Goal: Information Seeking & Learning: Learn about a topic

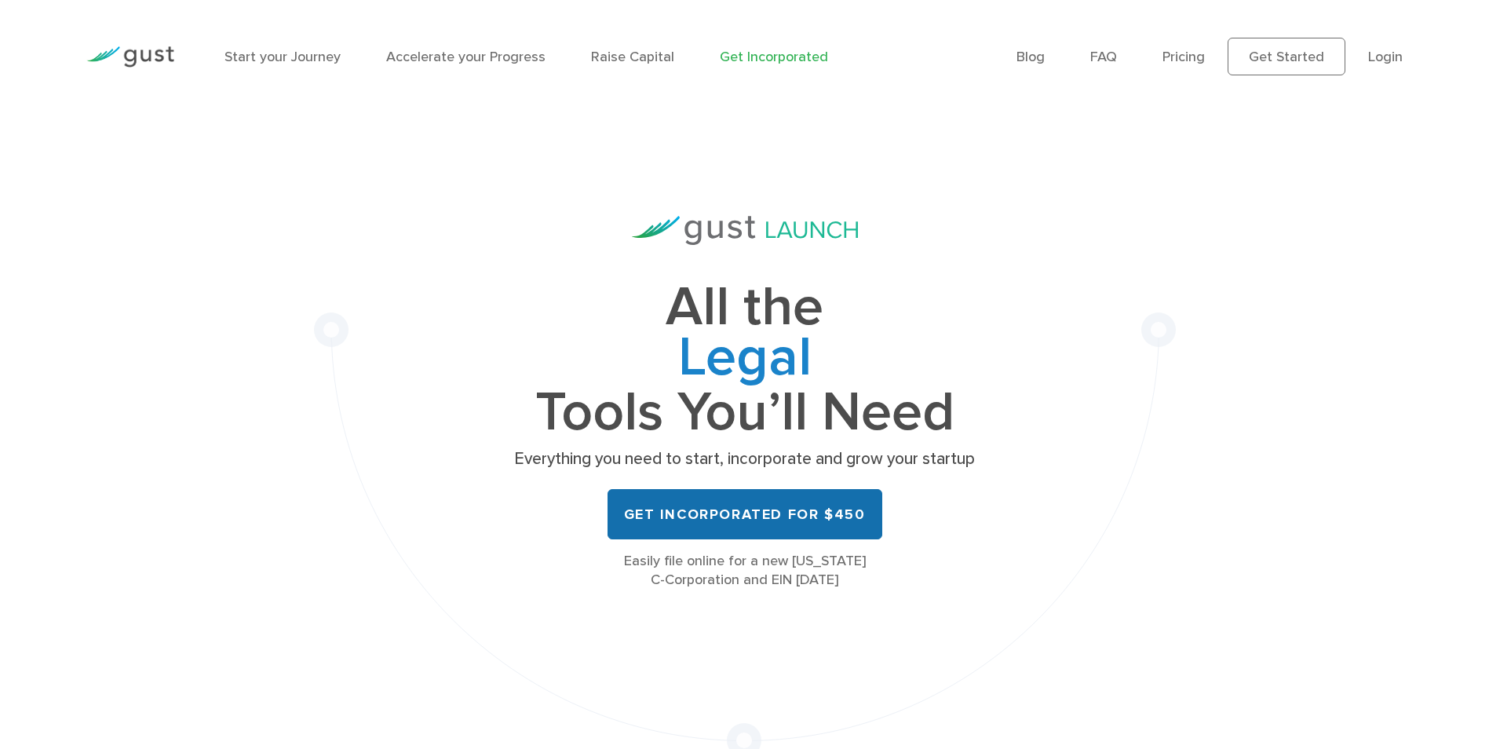
click at [850, 517] on link "Get Incorporated for $450" at bounding box center [745, 514] width 275 height 50
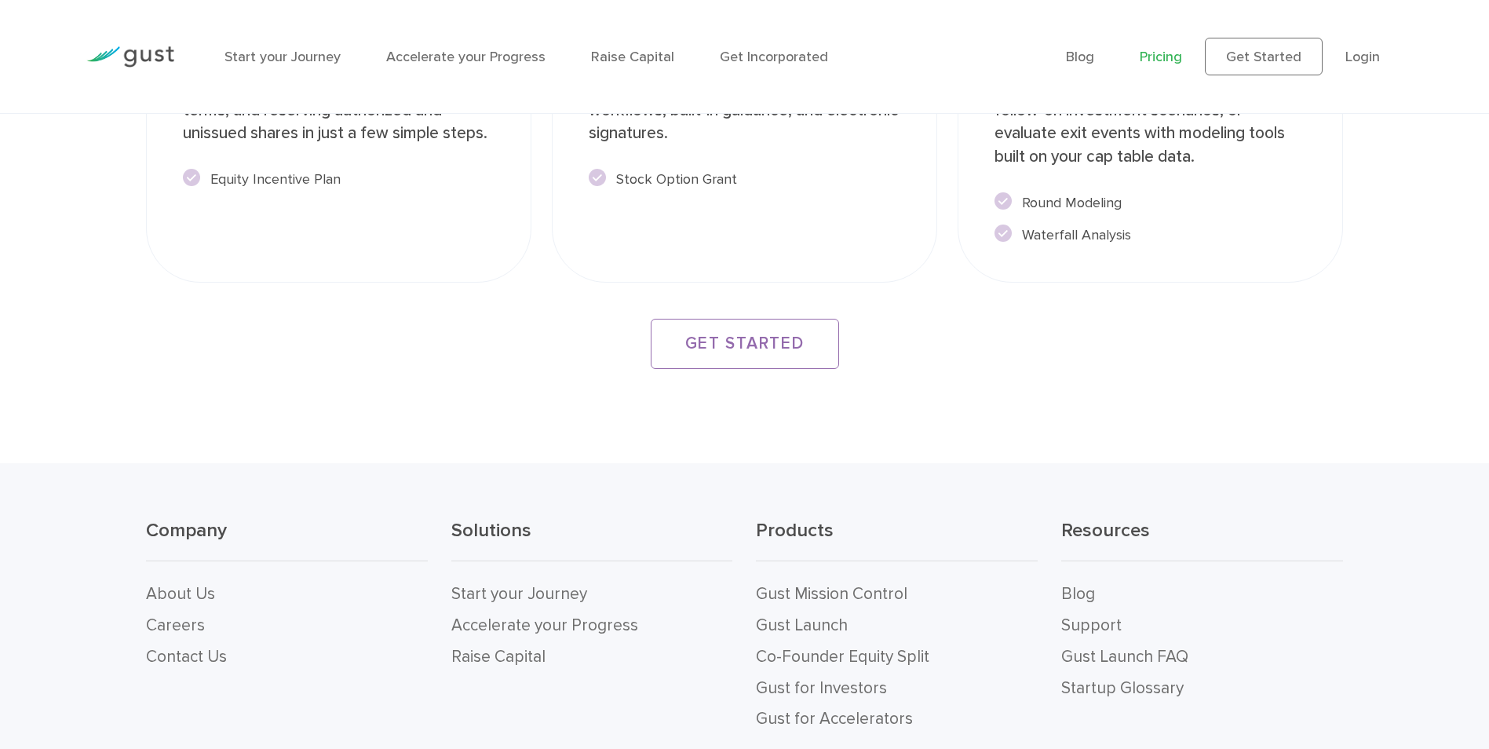
scroll to position [2983, 0]
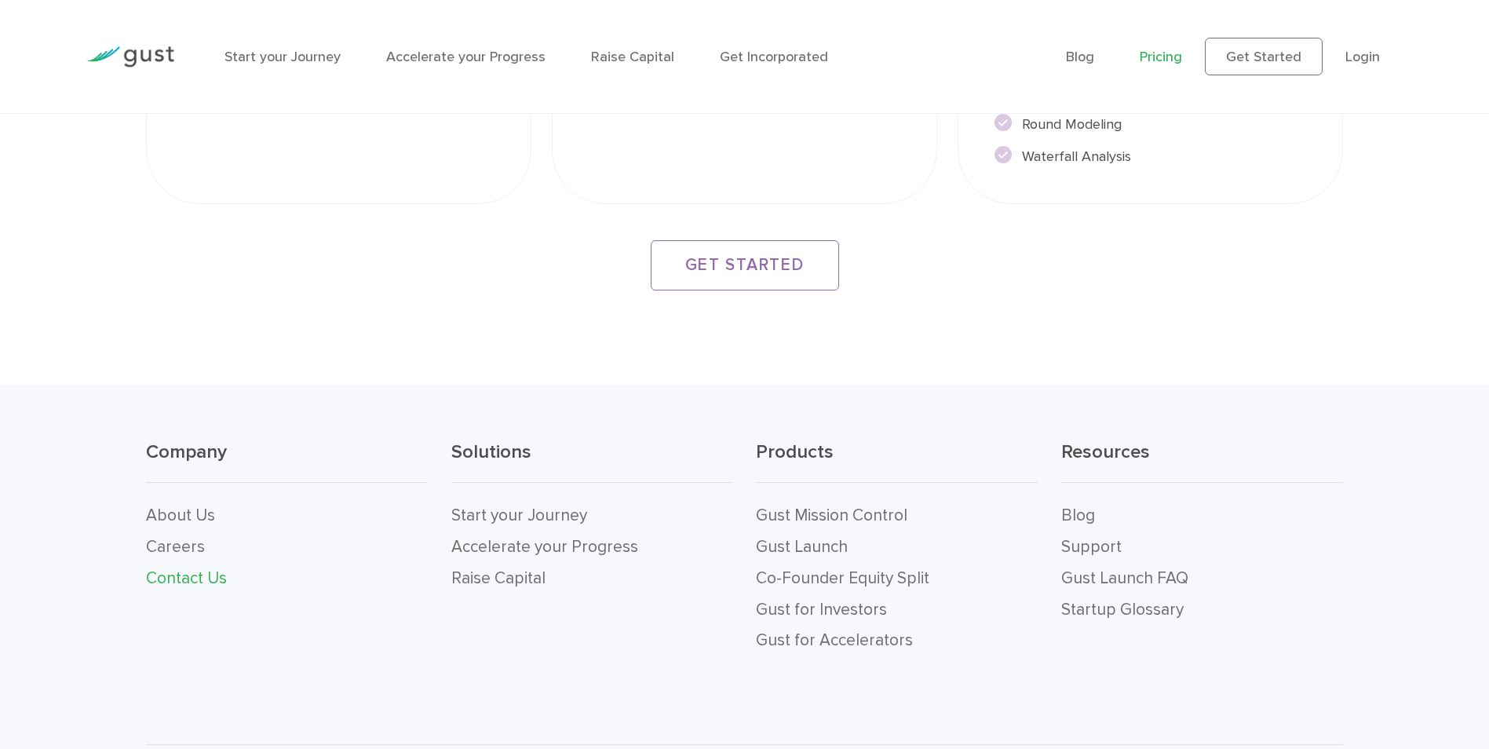
click at [212, 572] on link "Contact Us" at bounding box center [186, 578] width 81 height 20
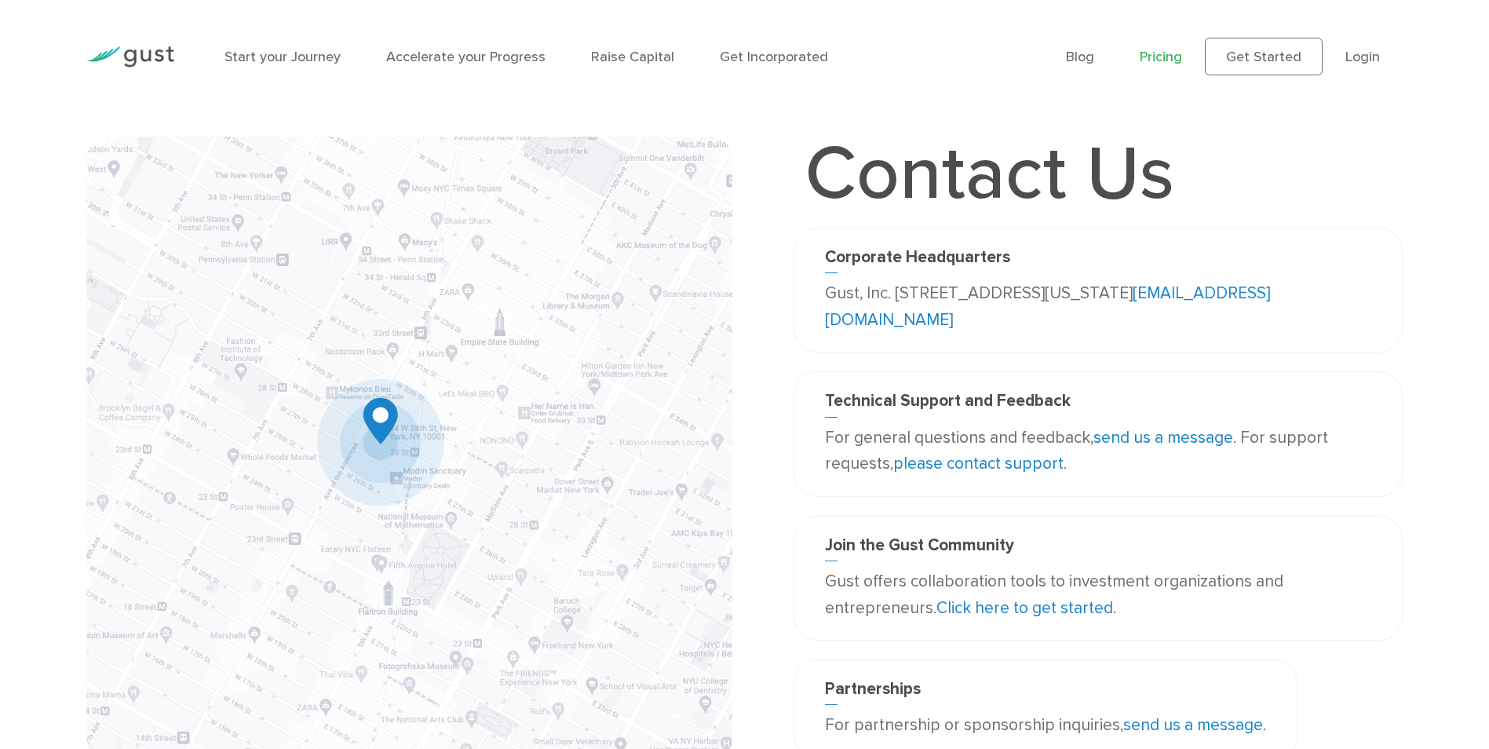
click at [1175, 53] on link "Pricing" at bounding box center [1161, 57] width 42 height 16
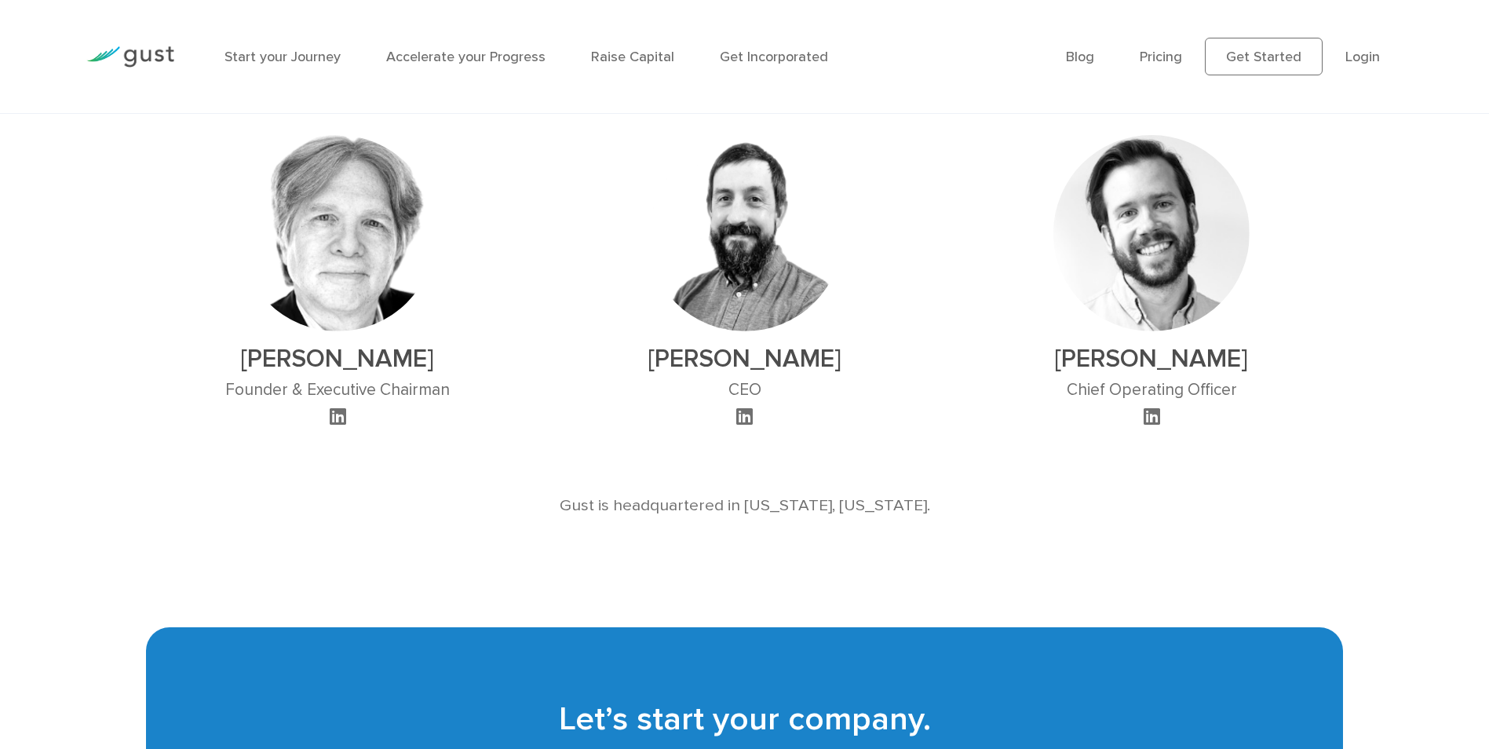
scroll to position [1021, 0]
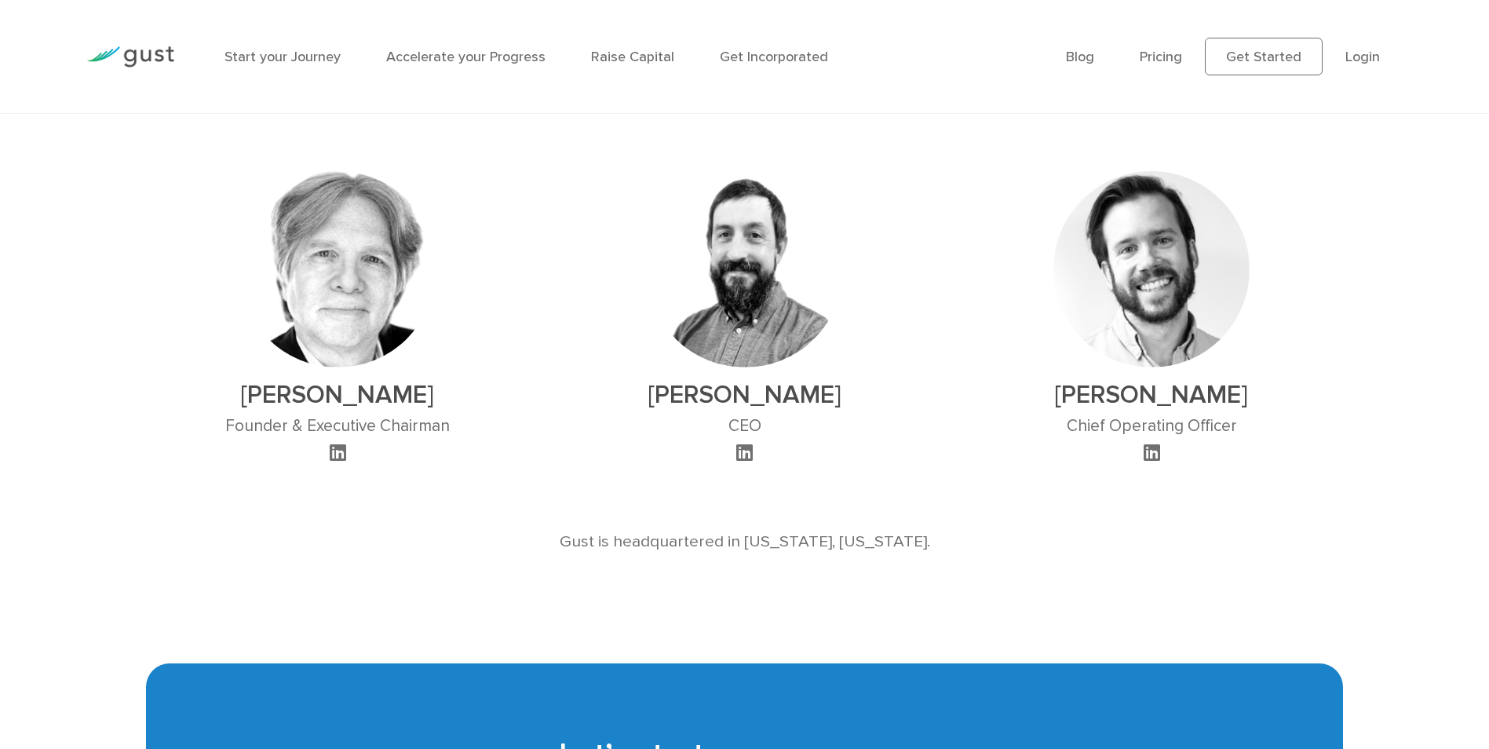
click at [360, 337] on img at bounding box center [337, 269] width 196 height 196
click at [345, 407] on div "[PERSON_NAME] Founder & Executive Chairman" at bounding box center [337, 317] width 225 height 293
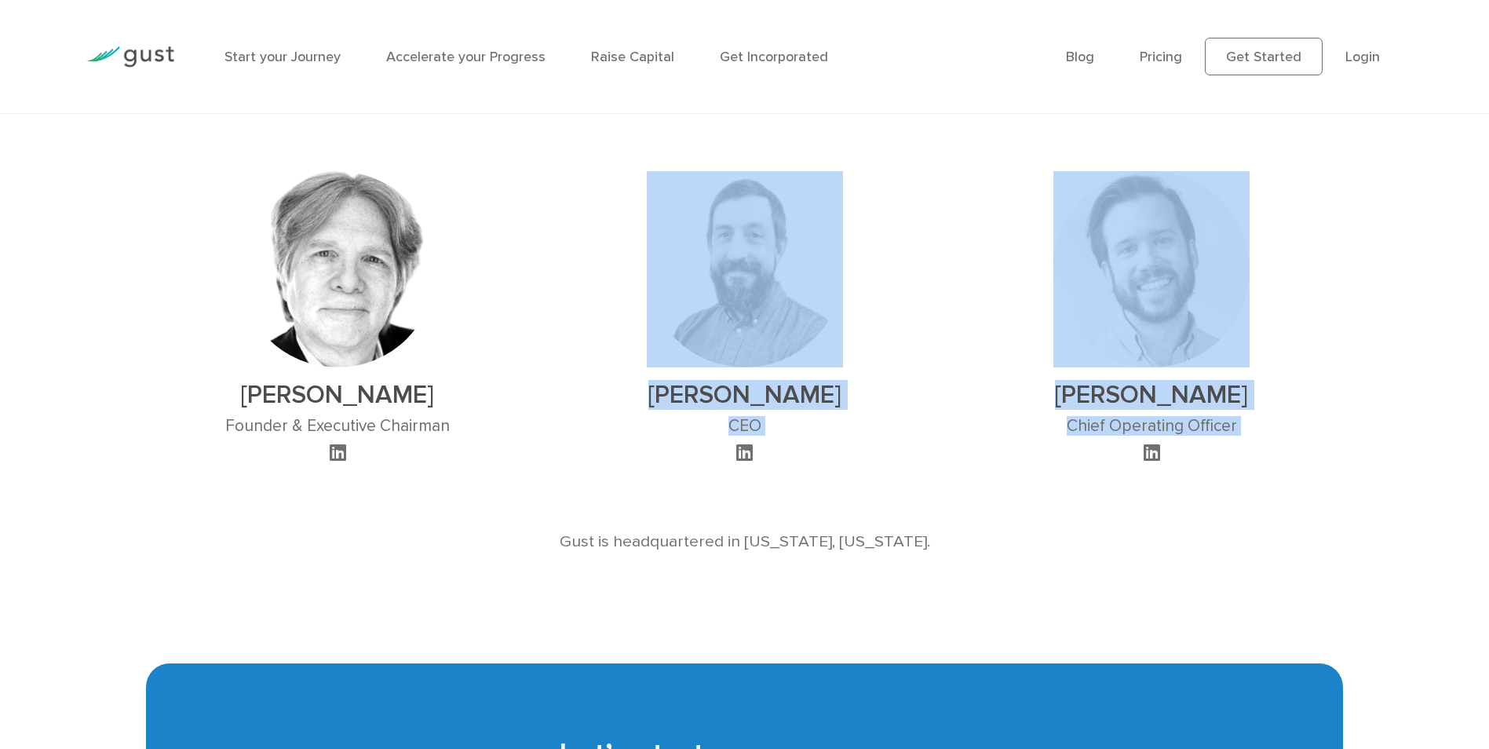
drag, startPoint x: 345, startPoint y: 407, endPoint x: 398, endPoint y: 470, distance: 82.5
click at [398, 470] on main "About Us Gust is the global SaaS platform for founding, operating, and investin…" at bounding box center [744, 52] width 1489 height 1920
drag, startPoint x: 398, startPoint y: 470, endPoint x: 336, endPoint y: 456, distance: 63.6
click at [336, 456] on icon at bounding box center [338, 452] width 16 height 19
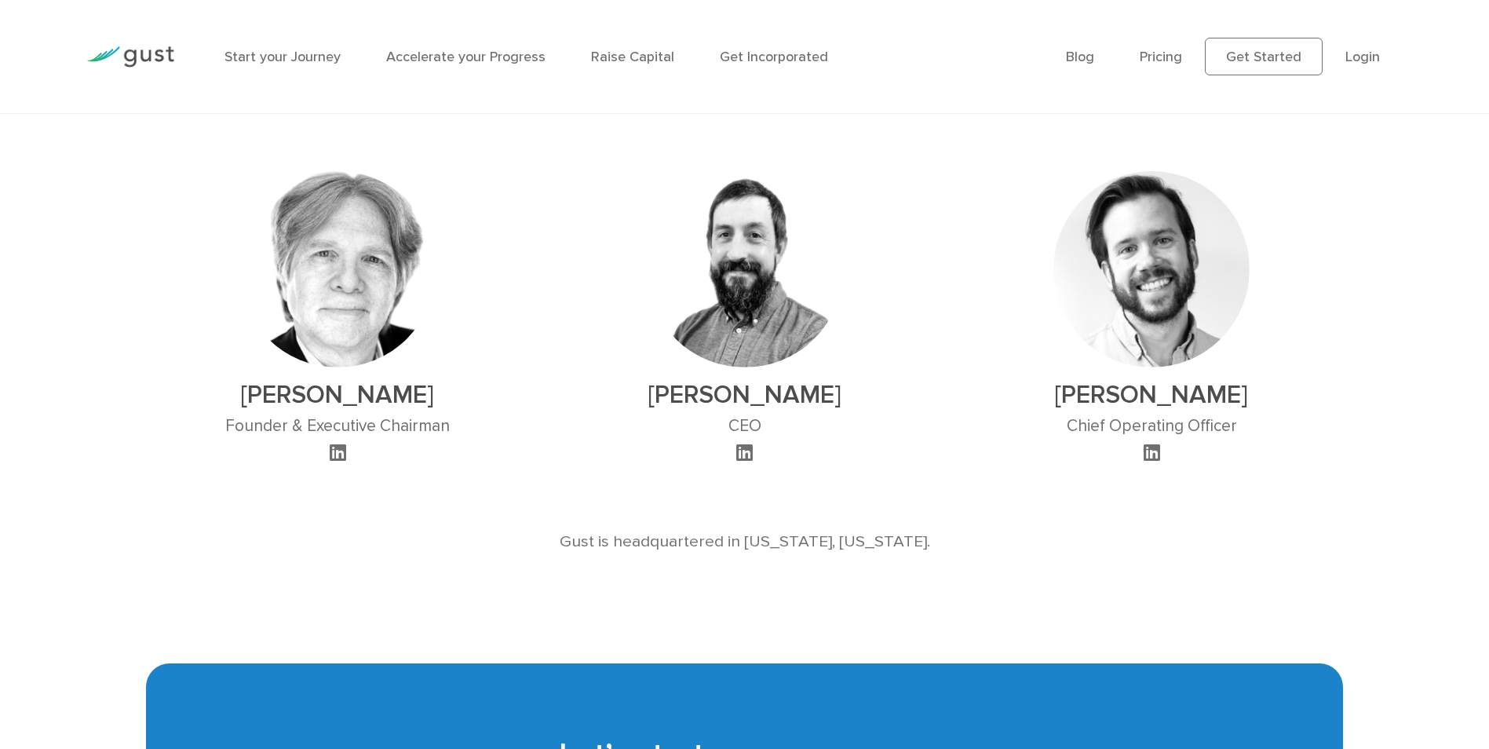
click at [315, 433] on h3 "Founder & Executive Chairman" at bounding box center [337, 426] width 225 height 20
